Goal: Task Accomplishment & Management: Manage account settings

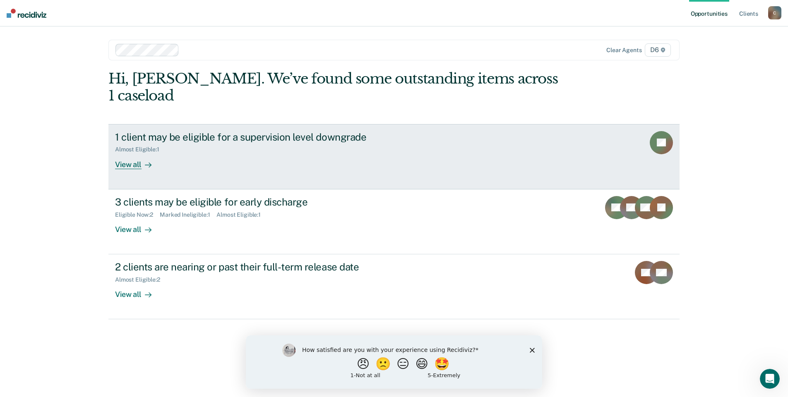
click at [127, 153] on div "View all" at bounding box center [138, 161] width 46 height 16
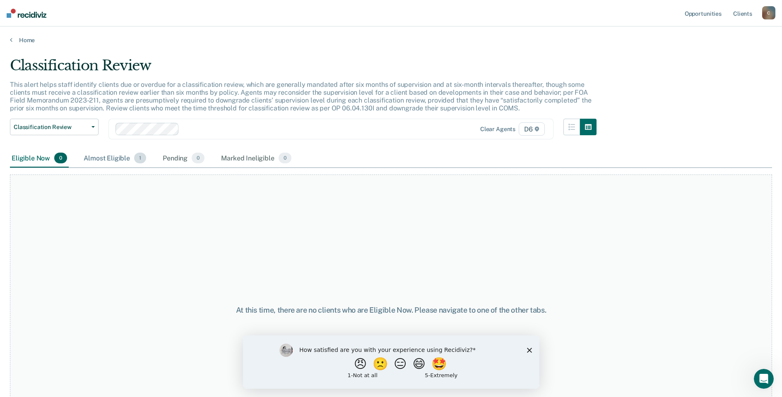
click at [114, 158] on div "Almost Eligible 1" at bounding box center [115, 158] width 66 height 18
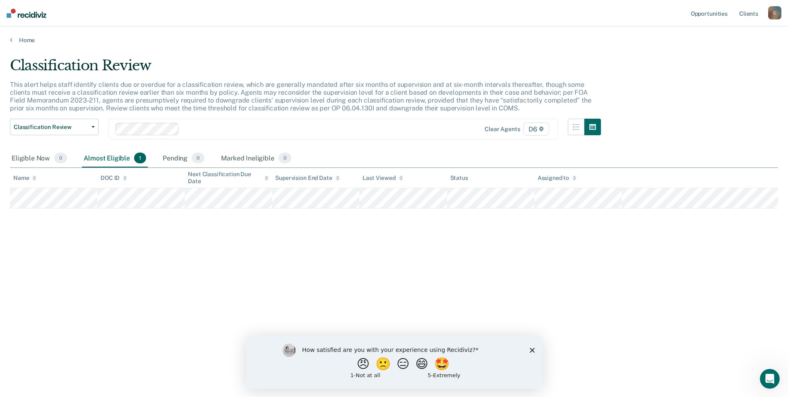
click at [9, 38] on div "Home" at bounding box center [394, 34] width 788 height 17
click at [12, 38] on link "Home" at bounding box center [394, 39] width 768 height 7
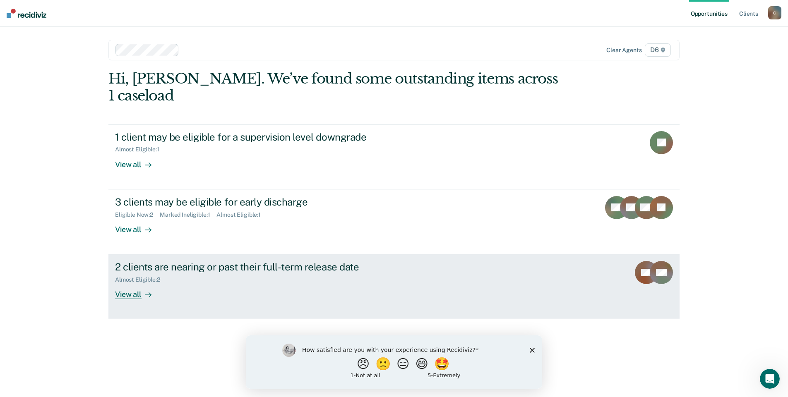
click at [130, 284] on div "View all" at bounding box center [138, 292] width 46 height 16
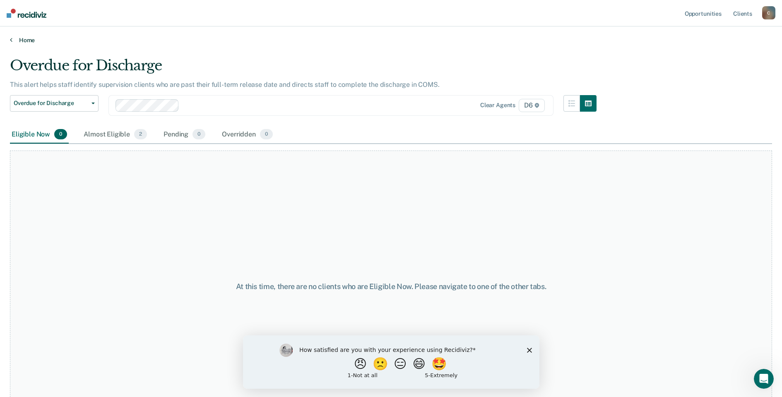
click at [11, 38] on icon at bounding box center [11, 39] width 2 height 7
click at [9, 39] on div "Home" at bounding box center [391, 34] width 782 height 17
click at [11, 38] on icon at bounding box center [11, 39] width 2 height 7
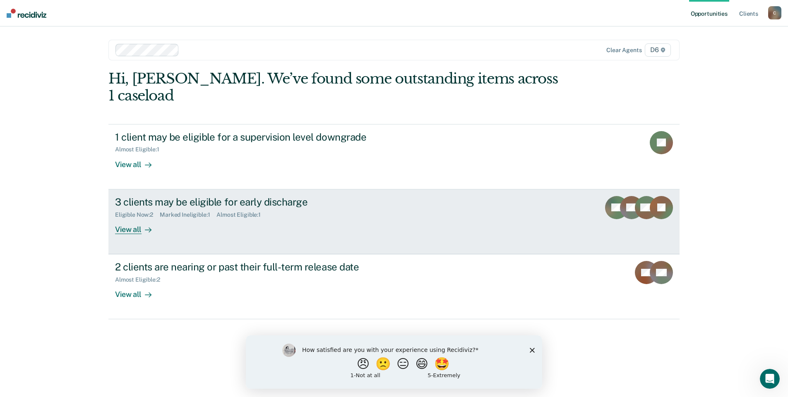
click at [135, 218] on div "View all" at bounding box center [138, 226] width 46 height 16
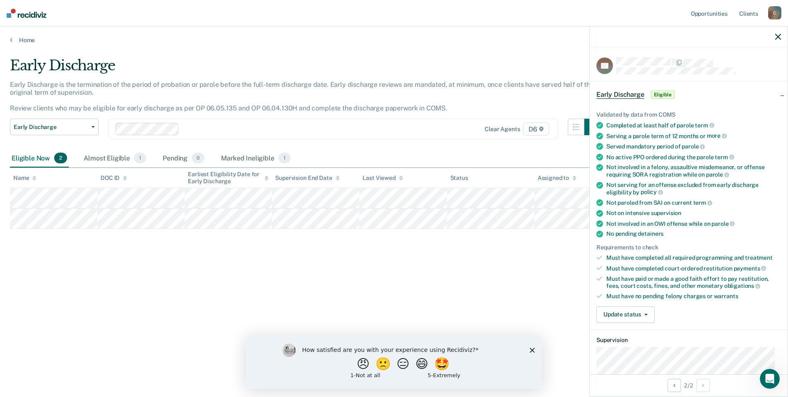
click at [664, 95] on span "Eligible" at bounding box center [663, 95] width 24 height 8
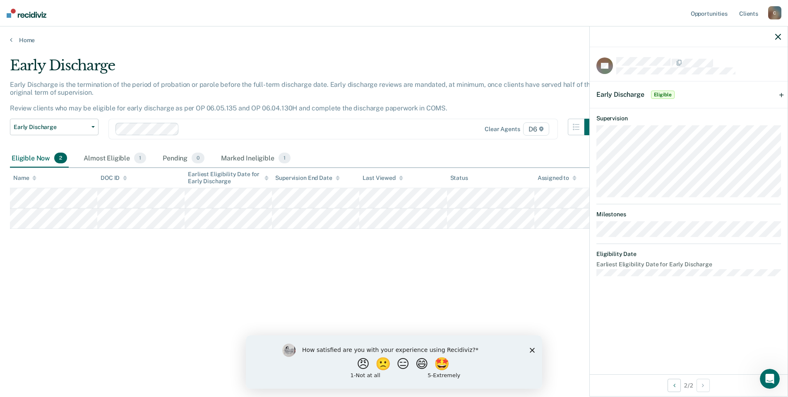
click at [660, 91] on span "Eligible" at bounding box center [663, 95] width 24 height 8
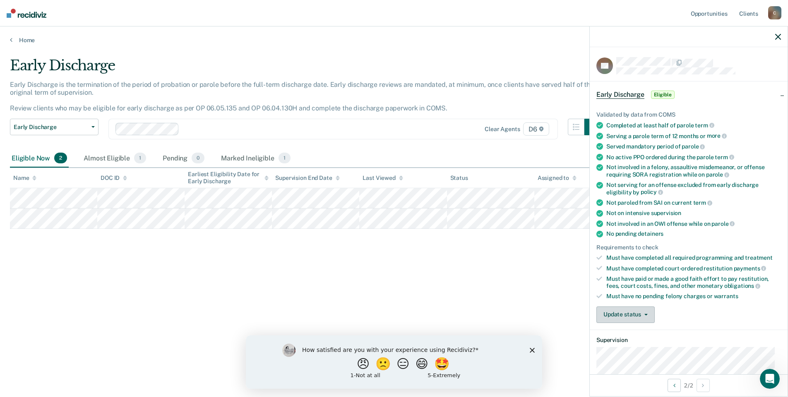
click at [637, 313] on button "Update status" at bounding box center [625, 315] width 58 height 17
click at [630, 333] on button "Mark Pending" at bounding box center [636, 334] width 80 height 13
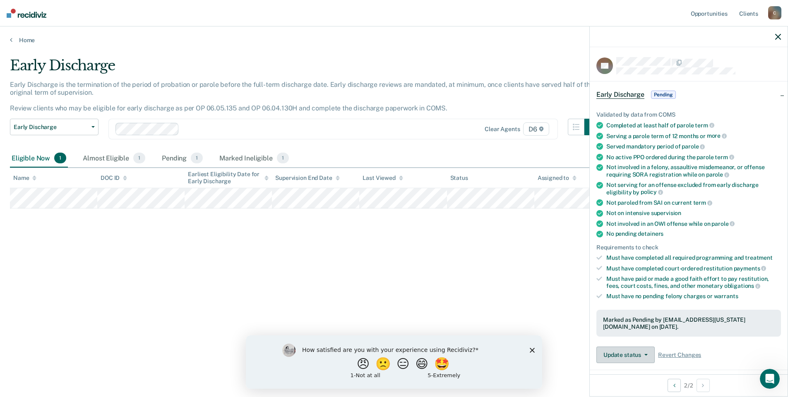
click at [624, 351] on button "Update status" at bounding box center [625, 355] width 58 height 17
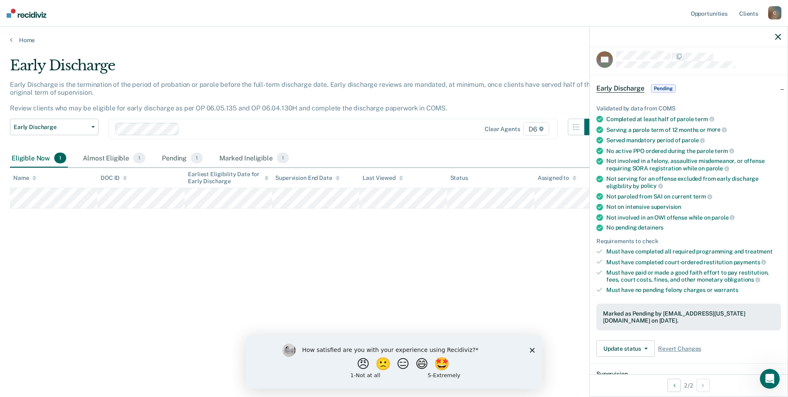
click at [729, 336] on div "Validated by data from COMS Completed at least half of parole term Serving a pa…" at bounding box center [689, 228] width 198 height 272
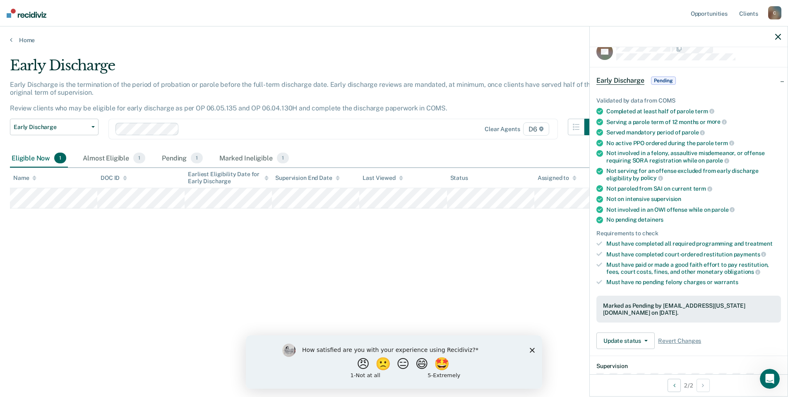
scroll to position [0, 0]
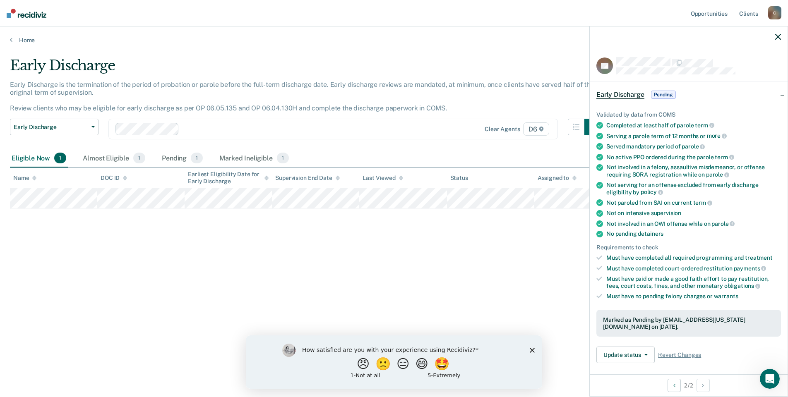
click at [775, 38] on div at bounding box center [689, 36] width 198 height 21
click at [777, 37] on icon "button" at bounding box center [778, 37] width 6 height 6
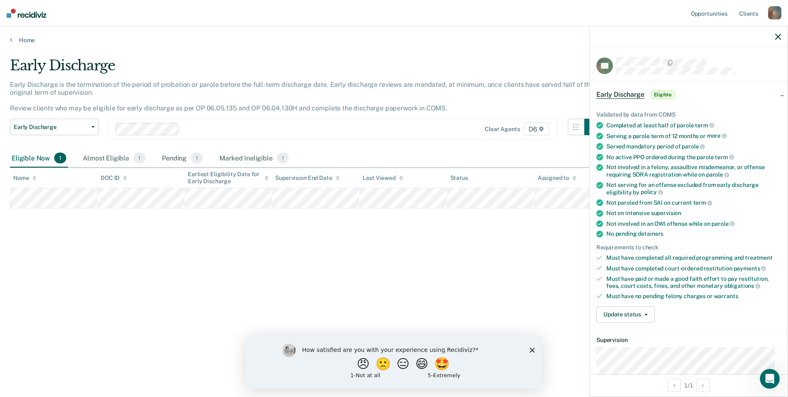
click at [665, 91] on span "Eligible" at bounding box center [663, 95] width 24 height 8
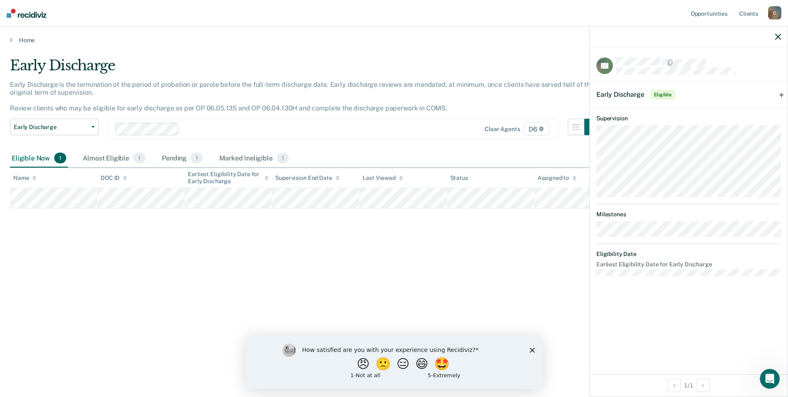
click at [661, 91] on span "Eligible" at bounding box center [663, 95] width 24 height 8
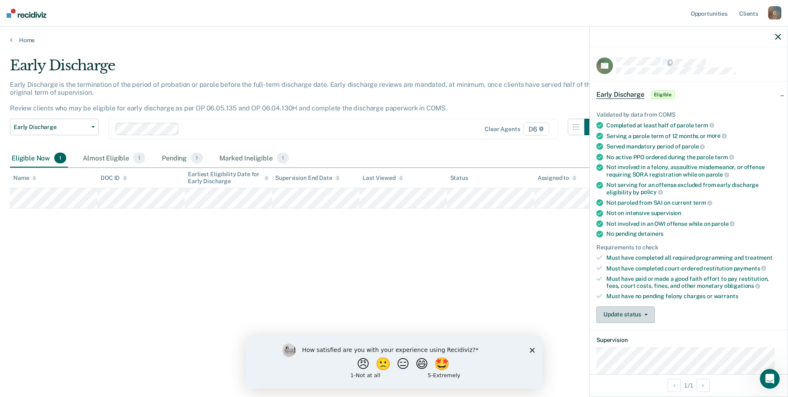
click at [637, 314] on button "Update status" at bounding box center [625, 315] width 58 height 17
click at [630, 335] on button "Mark Pending" at bounding box center [636, 334] width 80 height 13
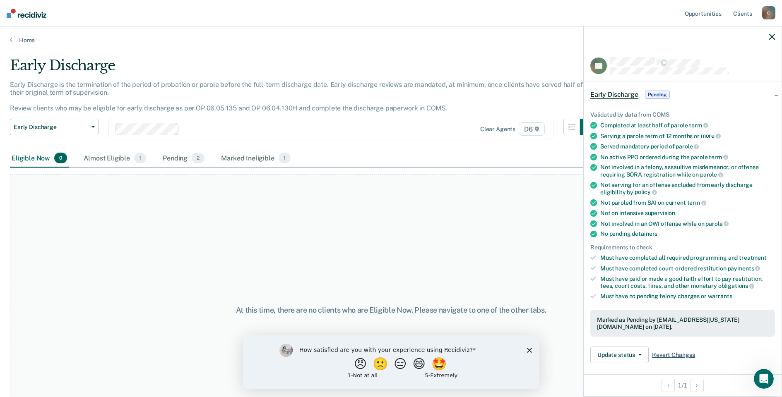
click at [673, 356] on span "Revert Changes" at bounding box center [673, 355] width 43 height 7
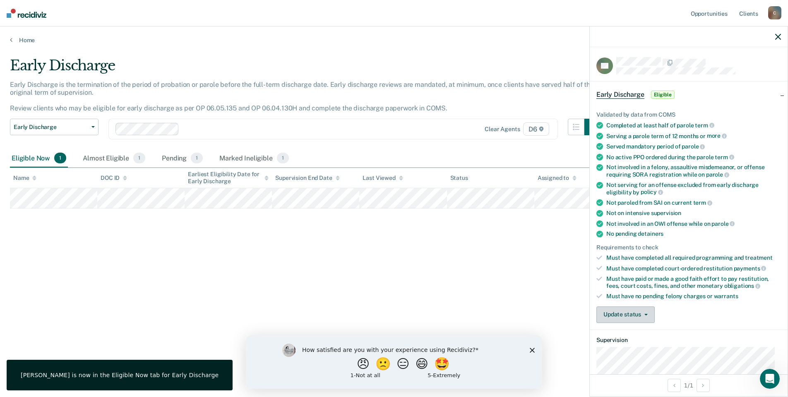
click at [645, 311] on button "Update status" at bounding box center [625, 315] width 58 height 17
click at [632, 348] on button "Mark Ineligible" at bounding box center [636, 347] width 80 height 13
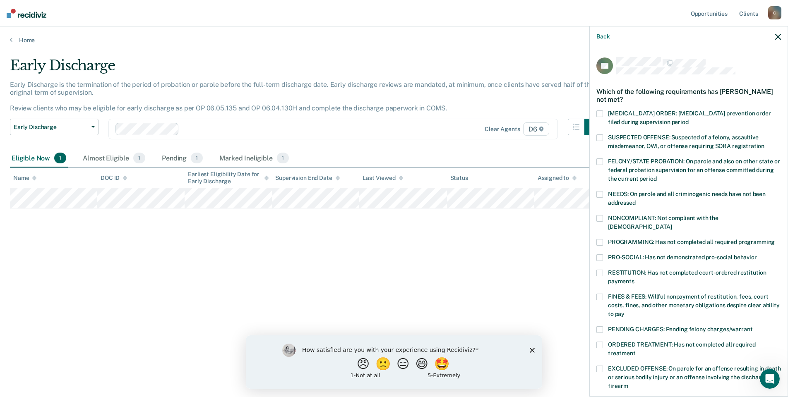
click at [598, 239] on span at bounding box center [599, 242] width 7 height 7
click at [600, 342] on span at bounding box center [599, 345] width 7 height 7
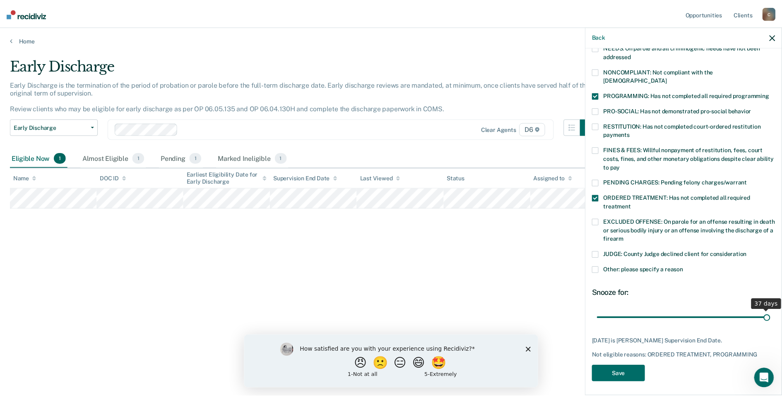
scroll to position [140, 0]
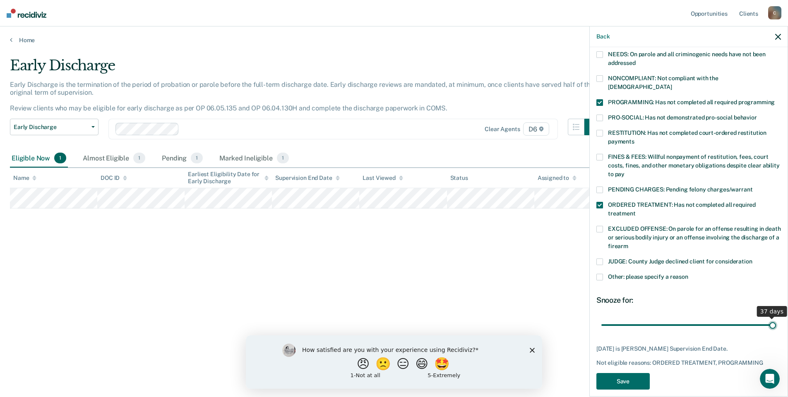
drag, startPoint x: 734, startPoint y: 307, endPoint x: 772, endPoint y: 310, distance: 38.3
type input "37"
click at [772, 318] on input "range" at bounding box center [688, 325] width 175 height 14
click at [640, 373] on button "Save" at bounding box center [622, 381] width 53 height 17
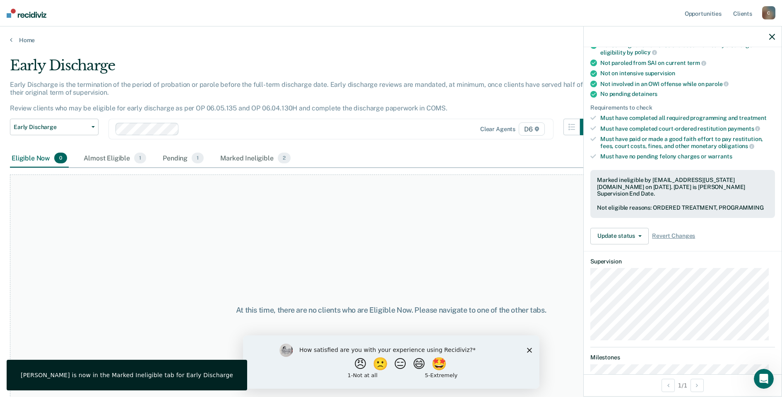
click at [9, 38] on div "Home" at bounding box center [391, 34] width 782 height 17
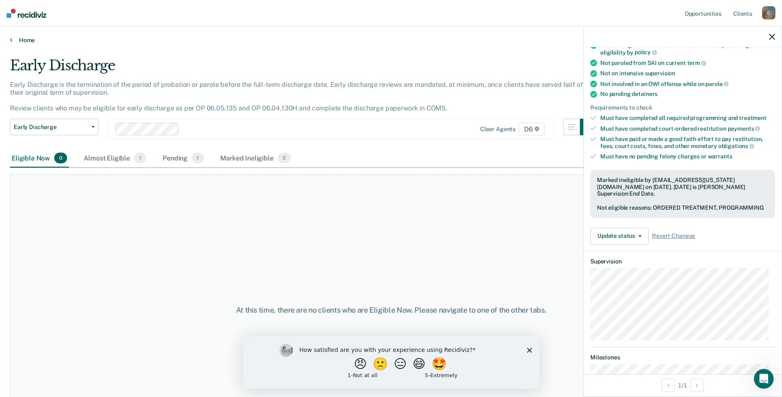
click at [10, 41] on icon at bounding box center [11, 39] width 2 height 7
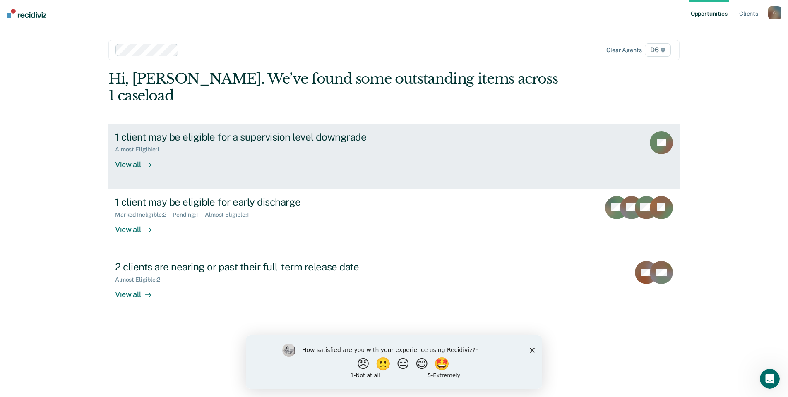
click at [136, 153] on div "View all" at bounding box center [138, 161] width 46 height 16
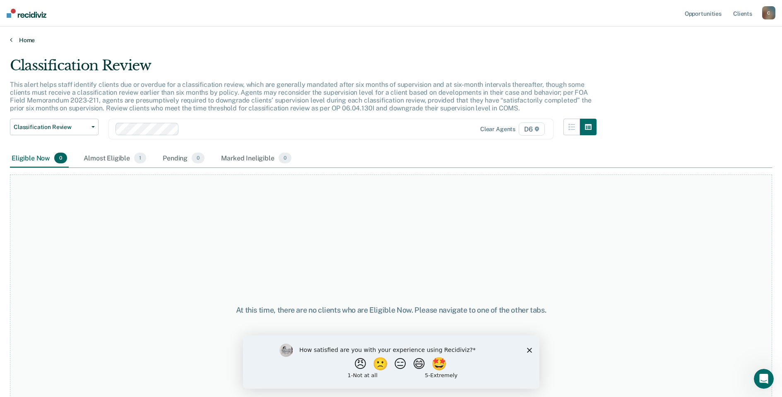
click at [12, 39] on icon at bounding box center [11, 39] width 2 height 7
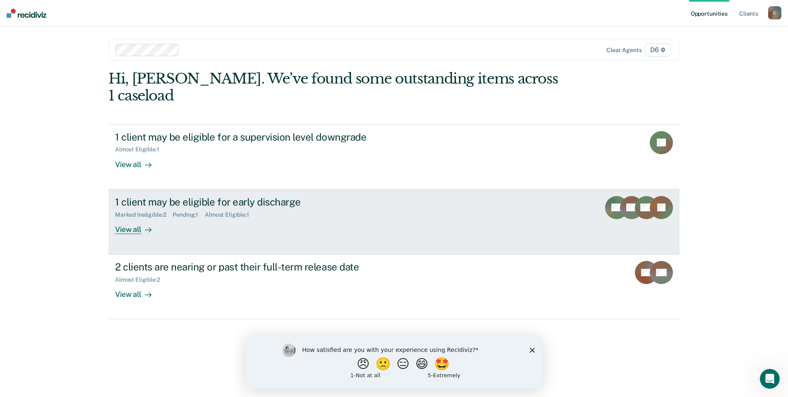
click at [135, 218] on div "View all" at bounding box center [138, 226] width 46 height 16
